Goal: Information Seeking & Learning: Learn about a topic

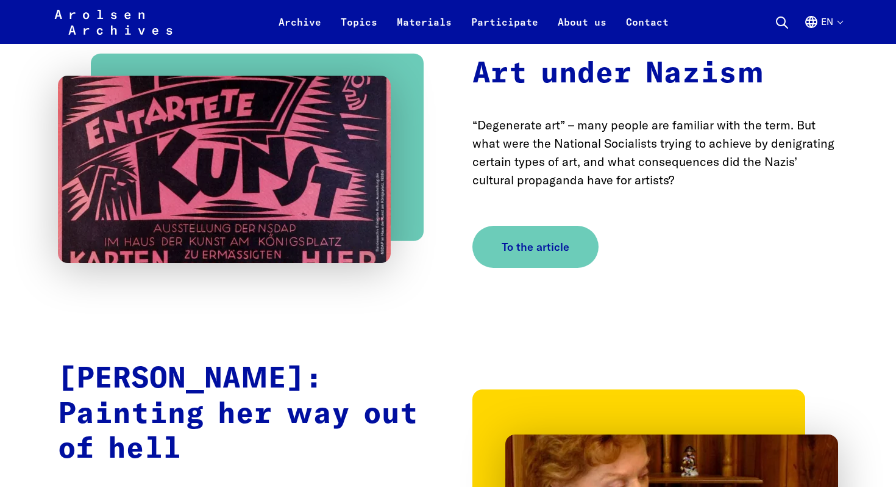
scroll to position [888, 0]
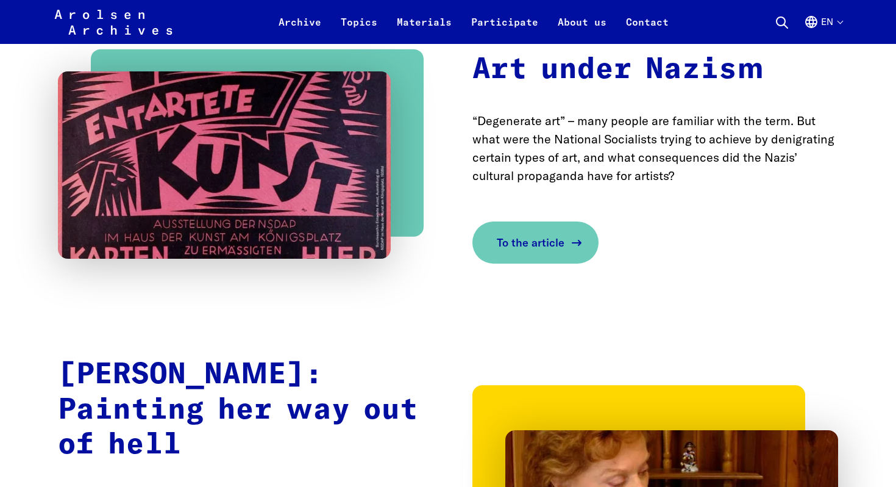
click at [544, 221] on link "To the article" at bounding box center [535, 242] width 126 height 42
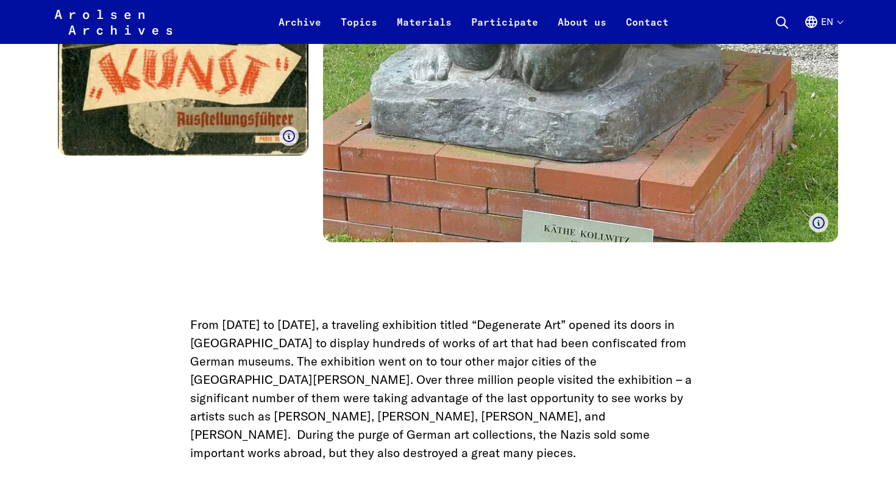
scroll to position [1253, 0]
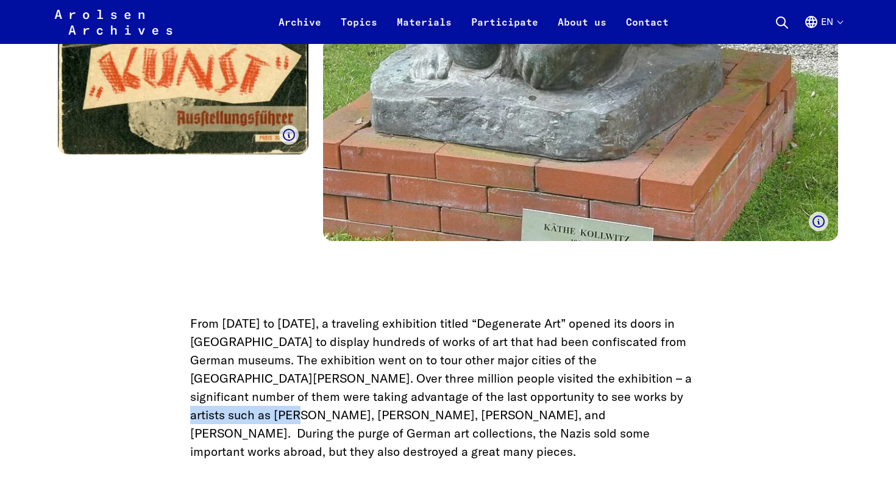
drag, startPoint x: 475, startPoint y: 397, endPoint x: 595, endPoint y: 399, distance: 120.1
click at [595, 399] on p "From July 19 to November 17, 1937, a traveling exhibition titled “Degenerate Ar…" at bounding box center [448, 387] width 516 height 146
drag, startPoint x: 604, startPoint y: 397, endPoint x: 655, endPoint y: 390, distance: 51.6
click at [655, 390] on p "From July 19 to November 17, 1937, a traveling exhibition titled “Degenerate Ar…" at bounding box center [448, 387] width 516 height 146
copy p "Paul Klee"
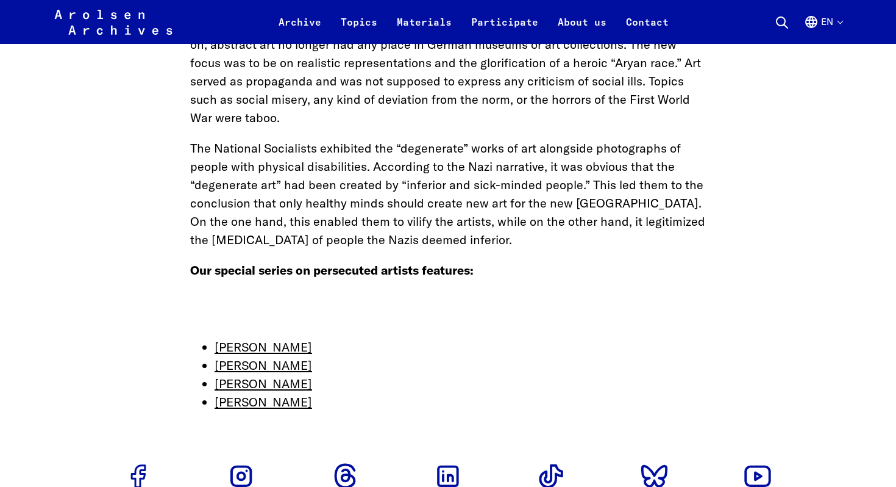
scroll to position [1840, 0]
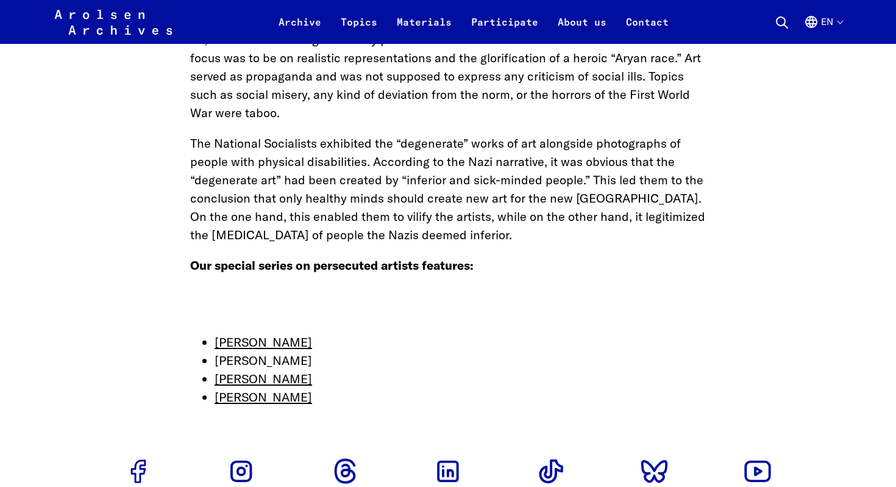
drag, startPoint x: 317, startPoint y: 339, endPoint x: 216, endPoint y: 341, distance: 101.2
click at [215, 351] on li "Lotte Laserstein" at bounding box center [460, 360] width 491 height 18
copy link "Lotte Laserstein"
drag, startPoint x: 303, startPoint y: 326, endPoint x: 207, endPoint y: 319, distance: 96.6
click at [215, 333] on li "[PERSON_NAME]" at bounding box center [460, 342] width 491 height 18
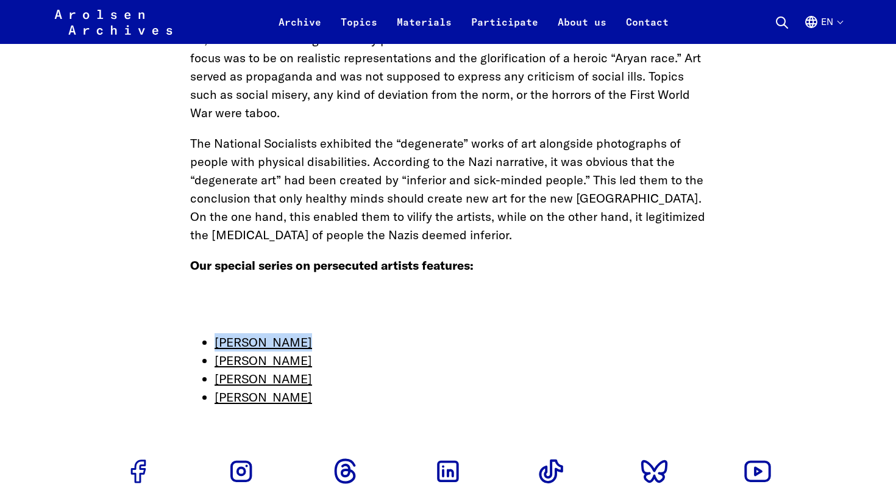
copy link "[PERSON_NAME]"
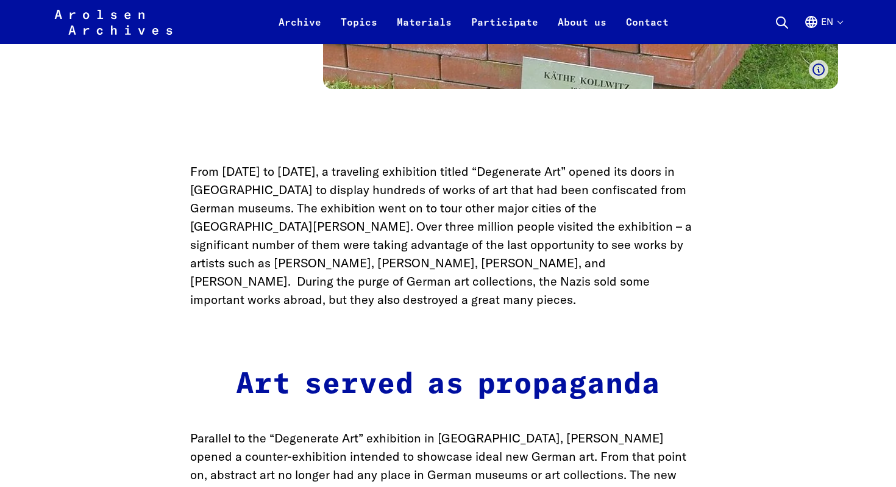
scroll to position [1402, 0]
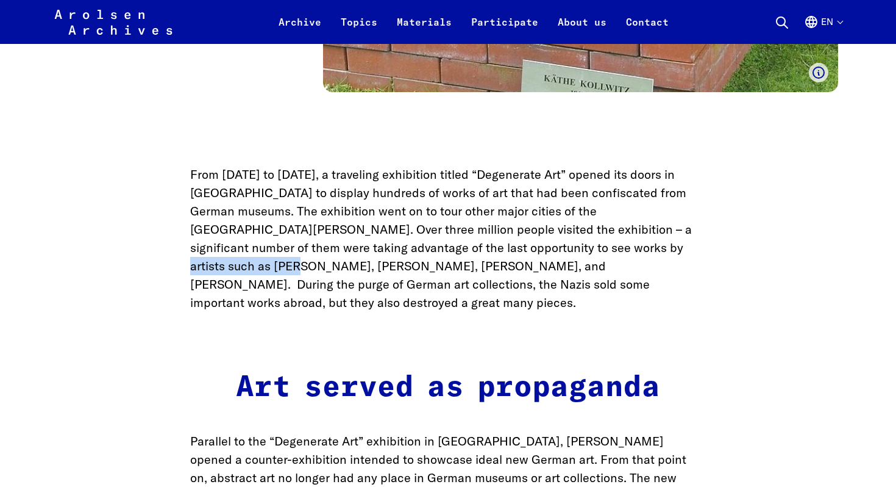
drag, startPoint x: 474, startPoint y: 248, endPoint x: 594, endPoint y: 242, distance: 120.8
click at [594, 242] on p "From July 19 to November 17, 1937, a traveling exhibition titled “Degenerate Ar…" at bounding box center [448, 238] width 516 height 146
copy p "Ernst Ludwig Kirchner"
drag, startPoint x: 660, startPoint y: 244, endPoint x: 249, endPoint y: 266, distance: 411.5
click at [249, 266] on p "From July 19 to November 17, 1937, a traveling exhibition titled “Degenerate Ar…" at bounding box center [448, 238] width 516 height 146
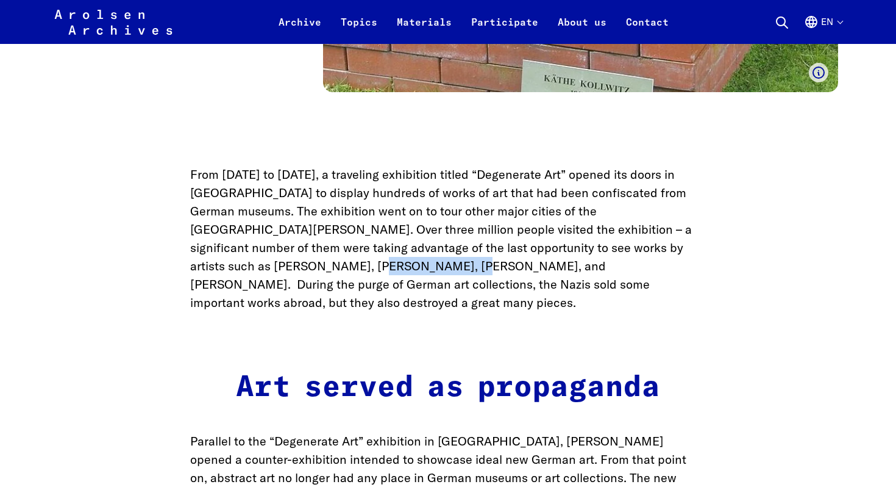
copy p "Oskar Kokoschka"
